Goal: Transaction & Acquisition: Purchase product/service

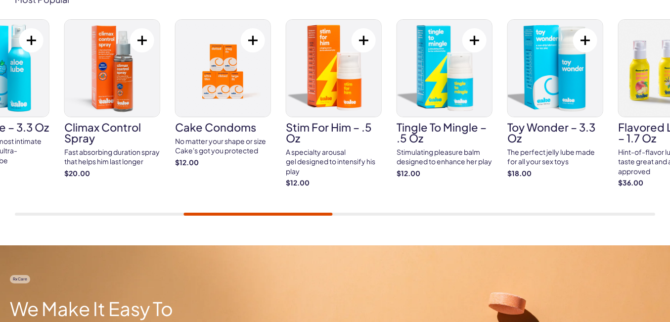
click at [305, 212] on div "Cake ED Meds Quick dissolve ED Meds that work up to 3x faster than generic pill…" at bounding box center [335, 117] width 640 height 196
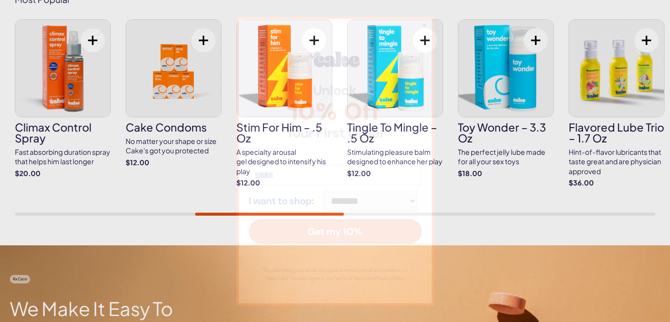
click at [393, 76] on div "**********" at bounding box center [335, 160] width 198 height 289
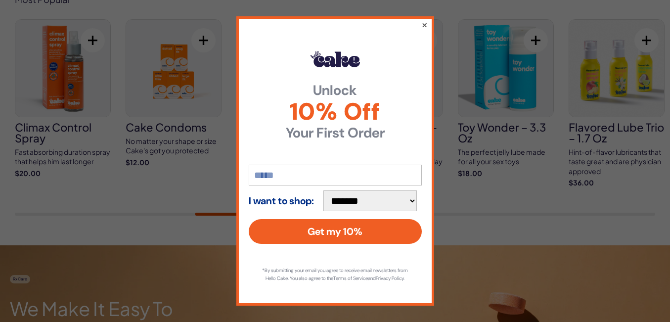
click at [424, 21] on button "×" at bounding box center [424, 25] width 6 height 12
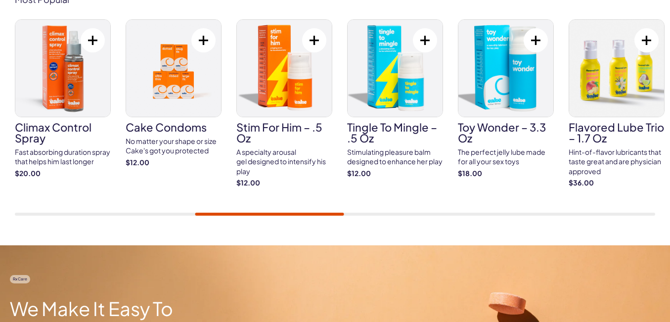
click at [408, 58] on img at bounding box center [395, 68] width 95 height 97
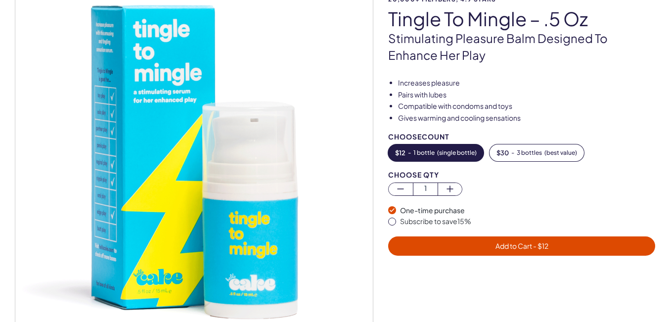
scroll to position [95, 0]
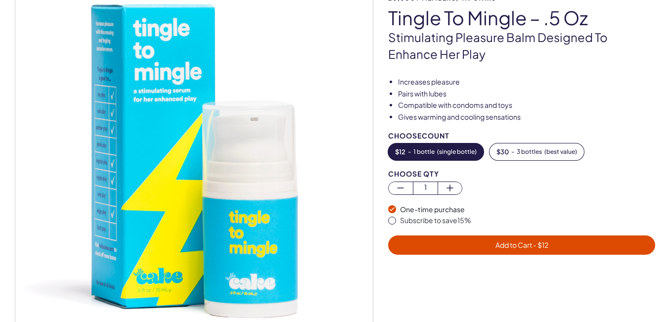
click at [332, 128] on img at bounding box center [194, 160] width 358 height 358
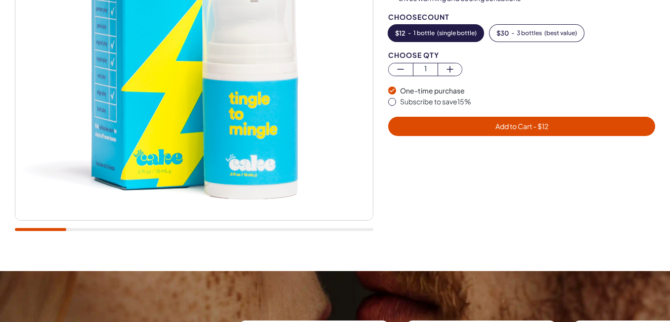
scroll to position [230, 0]
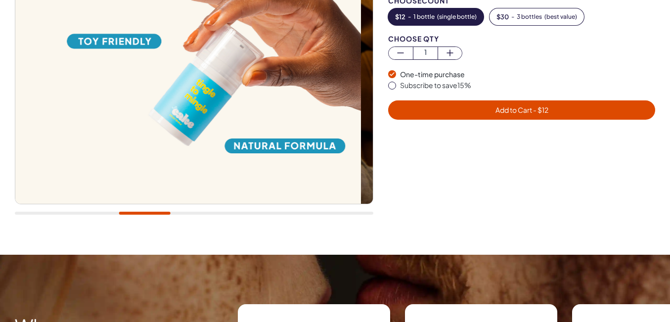
click at [158, 213] on div at bounding box center [144, 213] width 51 height 3
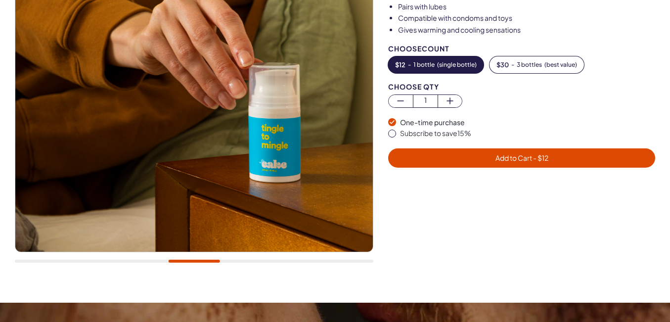
scroll to position [183, 0]
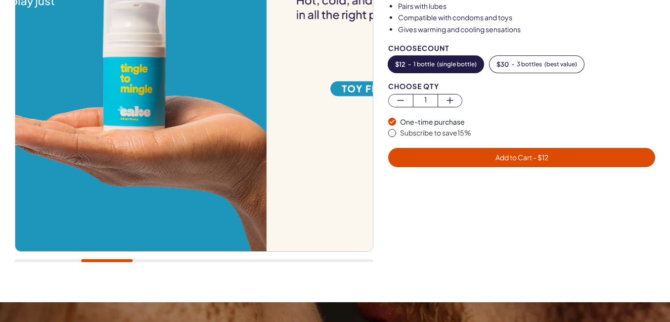
click at [106, 261] on div at bounding box center [106, 260] width 51 height 3
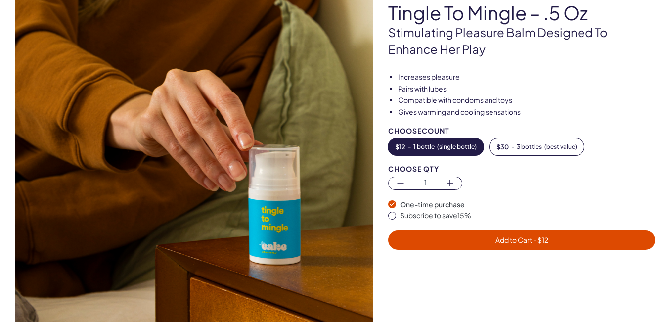
scroll to position [0, 0]
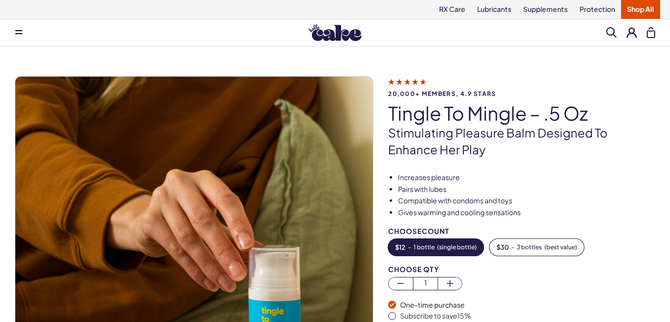
click at [316, 36] on img at bounding box center [335, 32] width 53 height 17
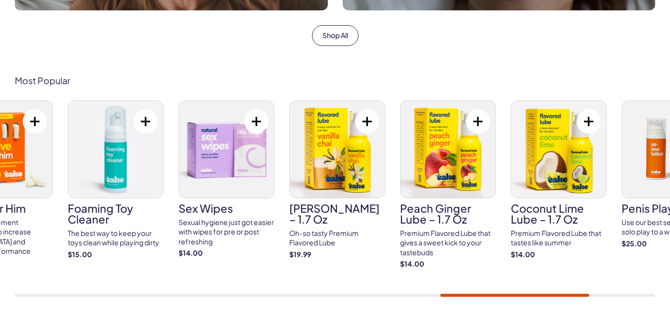
click at [353, 171] on img at bounding box center [337, 149] width 95 height 97
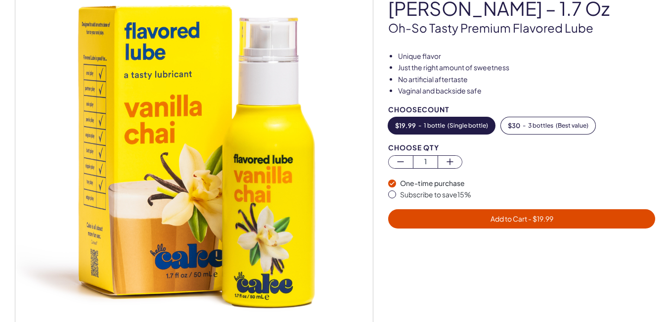
scroll to position [104, 0]
